Goal: Check status: Check status

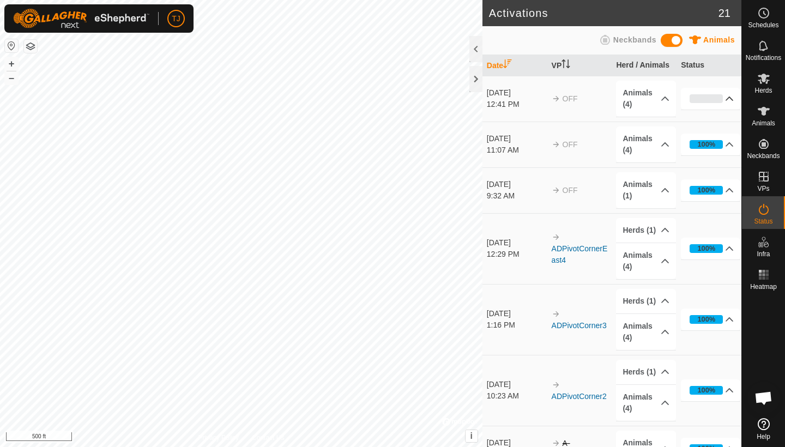
click at [731, 97] on p-accordion-header "0%" at bounding box center [710, 99] width 59 height 22
click at [731, 100] on p-accordion-header "0%" at bounding box center [710, 99] width 59 height 22
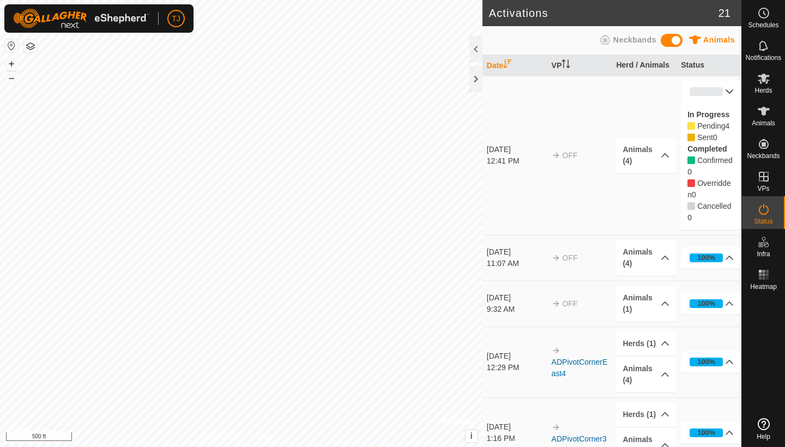
click at [731, 92] on p-accordion-header "0%" at bounding box center [710, 92] width 59 height 22
